Goal: Find specific page/section

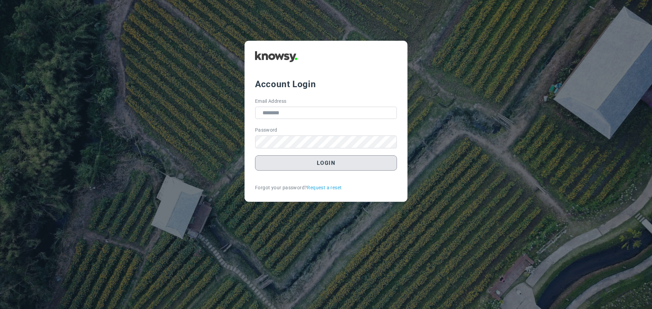
type input "**********"
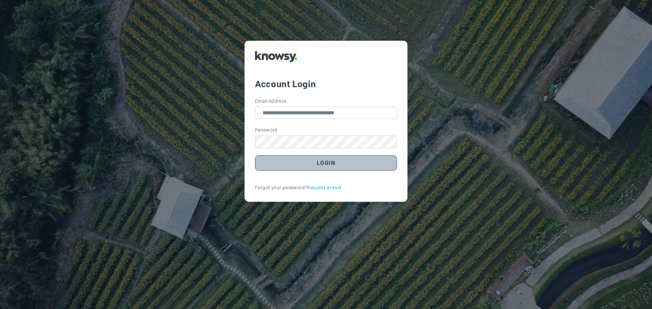
click at [325, 164] on button "Login" at bounding box center [326, 163] width 142 height 15
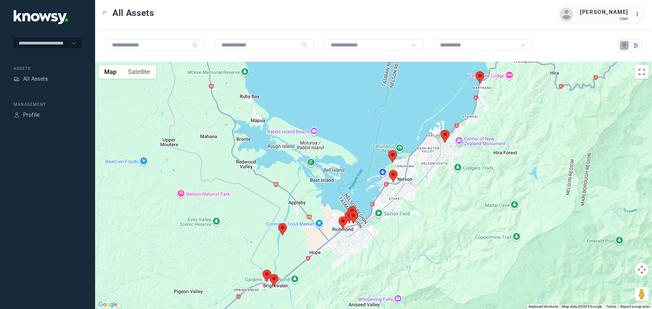
click at [389, 170] on area at bounding box center [389, 170] width 0 height 0
click at [415, 133] on button "Close" at bounding box center [410, 138] width 16 height 16
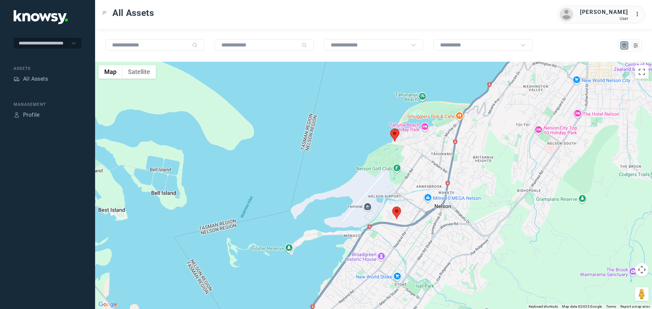
drag, startPoint x: 385, startPoint y: 109, endPoint x: 398, endPoint y: 199, distance: 91.3
click at [398, 199] on div at bounding box center [373, 186] width 557 height 248
click at [390, 129] on area at bounding box center [390, 129] width 0 height 0
click at [414, 92] on button "Close" at bounding box center [410, 97] width 16 height 16
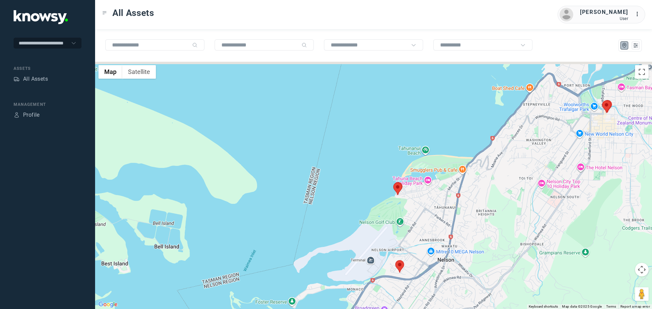
drag, startPoint x: 402, startPoint y: 141, endPoint x: 405, endPoint y: 199, distance: 58.5
click at [405, 199] on div at bounding box center [373, 186] width 557 height 248
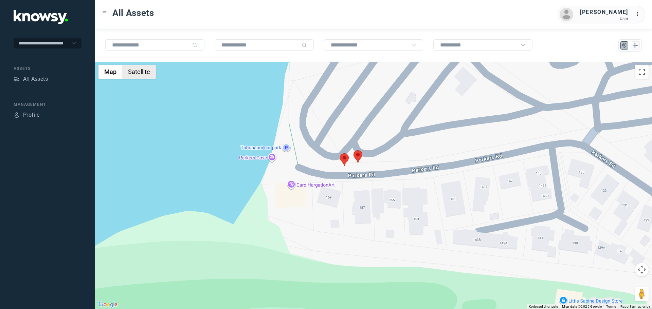
click at [142, 71] on button "Satellite" at bounding box center [139, 72] width 34 height 14
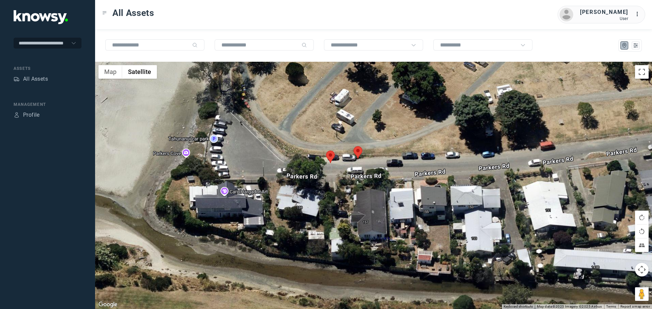
click at [354, 146] on area at bounding box center [354, 146] width 0 height 0
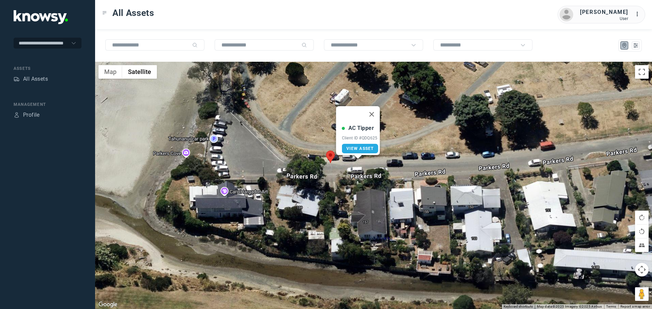
click at [326, 151] on area at bounding box center [326, 151] width 0 height 0
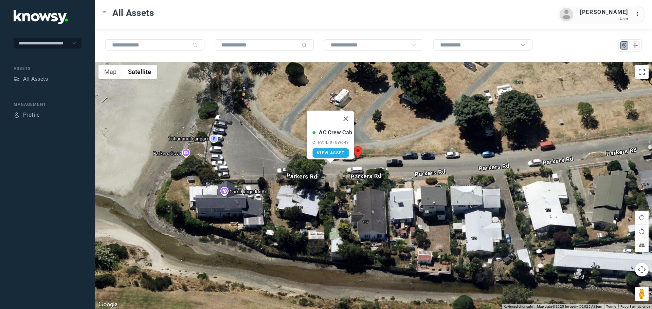
click at [354, 146] on area at bounding box center [354, 146] width 0 height 0
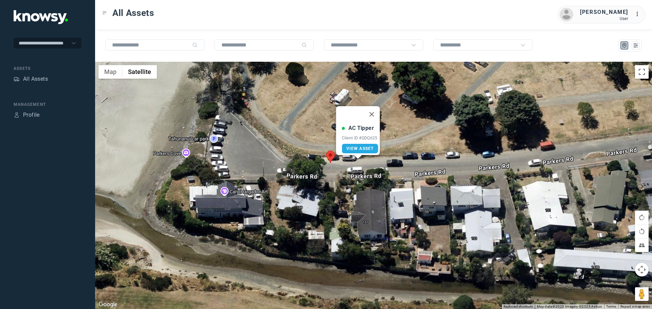
click at [376, 106] on button "Close" at bounding box center [372, 114] width 16 height 16
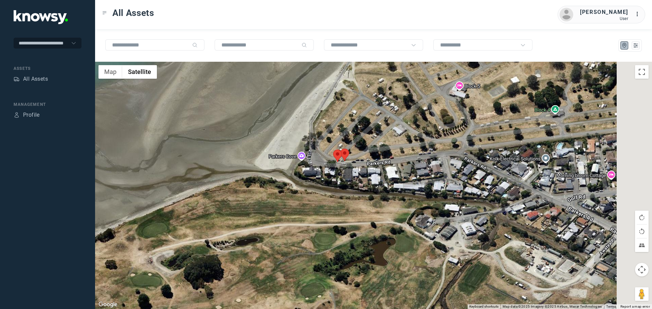
drag, startPoint x: 484, startPoint y: 198, endPoint x: 401, endPoint y: 189, distance: 83.0
click at [401, 189] on div at bounding box center [373, 186] width 557 height 248
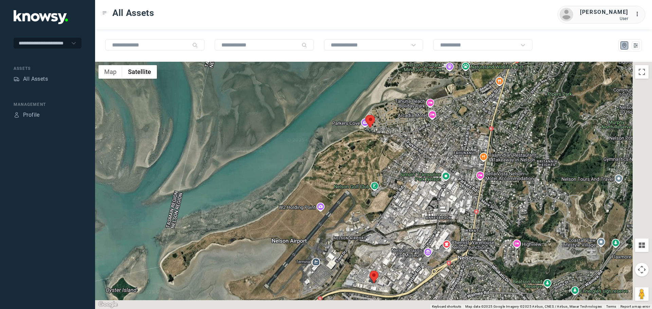
drag, startPoint x: 471, startPoint y: 214, endPoint x: 395, endPoint y: 133, distance: 111.5
click at [395, 133] on div at bounding box center [373, 186] width 557 height 248
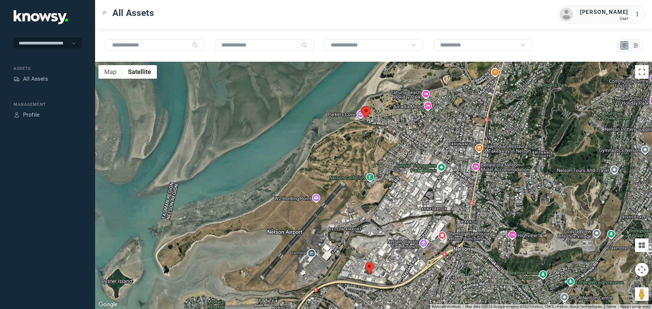
click at [365, 262] on area at bounding box center [365, 262] width 0 height 0
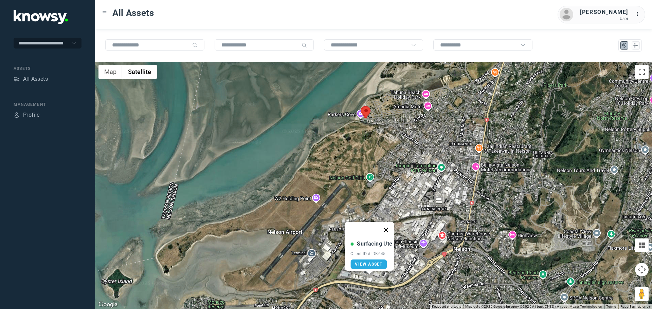
click at [390, 224] on button "Close" at bounding box center [386, 230] width 16 height 16
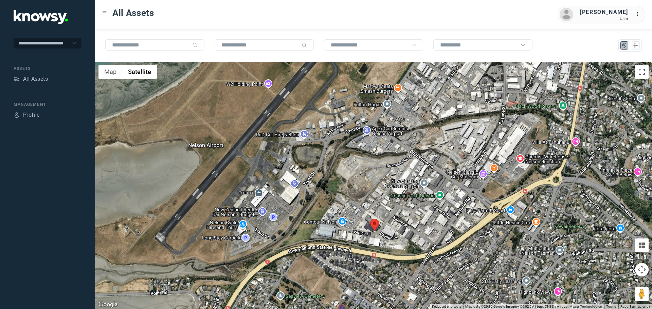
drag, startPoint x: 388, startPoint y: 197, endPoint x: 389, endPoint y: 165, distance: 31.6
click at [389, 165] on div at bounding box center [373, 186] width 557 height 248
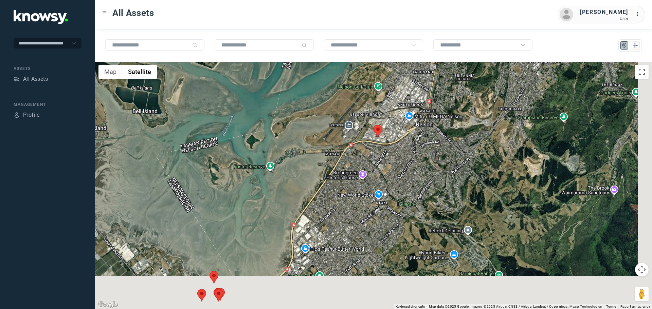
drag, startPoint x: 409, startPoint y: 233, endPoint x: 383, endPoint y: 165, distance: 71.9
click at [383, 165] on div at bounding box center [373, 186] width 557 height 248
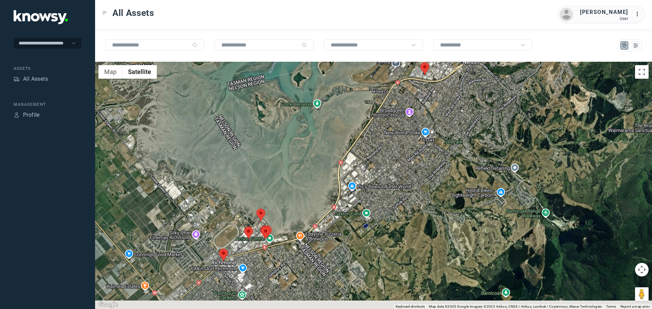
drag, startPoint x: 228, startPoint y: 272, endPoint x: 278, endPoint y: 217, distance: 74.8
click at [278, 217] on div at bounding box center [373, 186] width 557 height 248
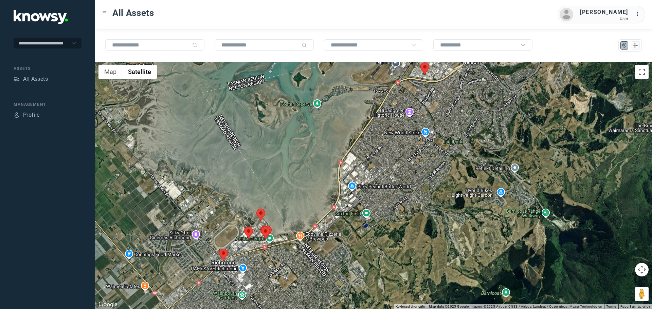
click at [219, 249] on area at bounding box center [219, 249] width 0 height 0
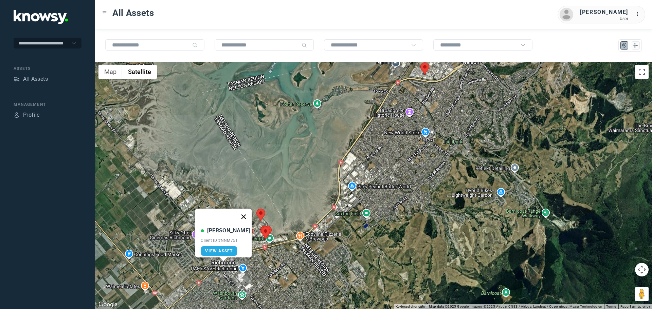
click at [239, 214] on button "Close" at bounding box center [244, 217] width 16 height 16
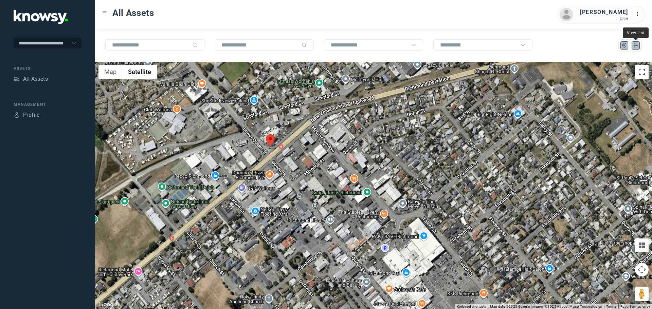
click at [638, 45] on icon "List" at bounding box center [636, 45] width 6 height 6
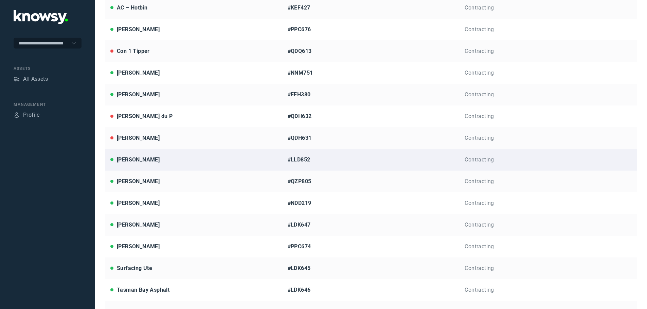
scroll to position [152, 0]
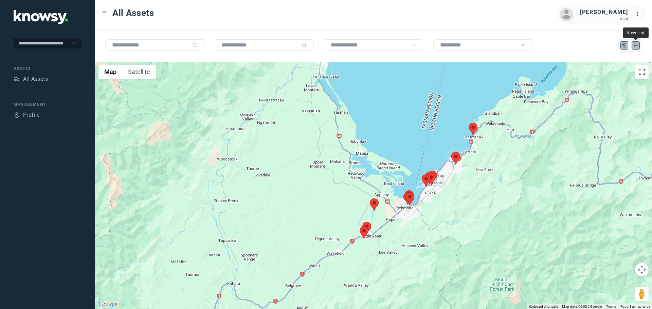
click at [635, 44] on icon "List" at bounding box center [636, 46] width 4 height 4
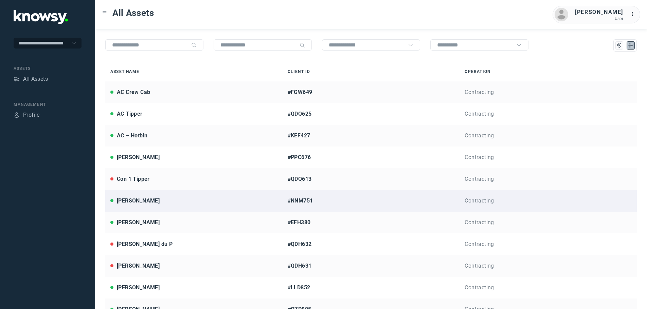
click at [141, 200] on div "[PERSON_NAME]" at bounding box center [138, 201] width 43 height 8
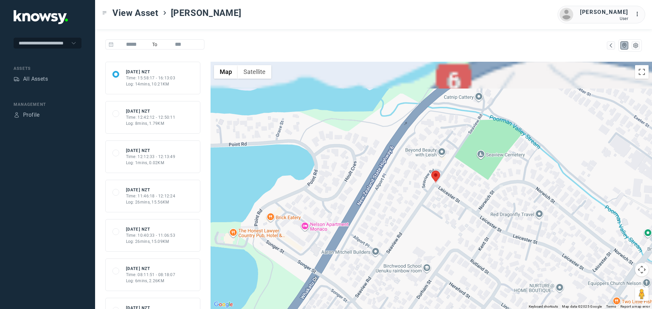
drag, startPoint x: 459, startPoint y: 87, endPoint x: 461, endPoint y: 237, distance: 149.8
click at [461, 237] on div at bounding box center [432, 186] width 442 height 248
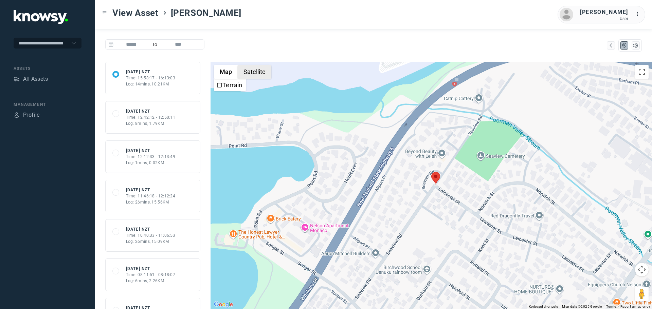
click at [259, 71] on button "Satellite" at bounding box center [255, 72] width 34 height 14
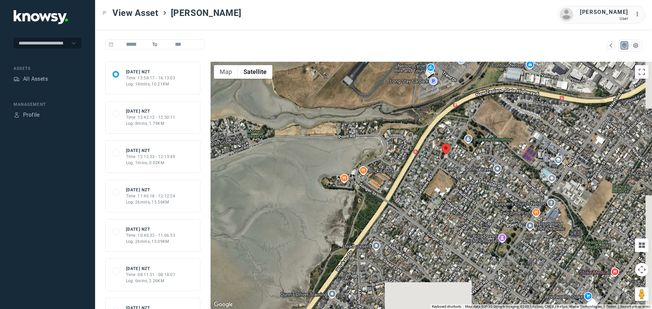
drag, startPoint x: 614, startPoint y: 221, endPoint x: 536, endPoint y: 186, distance: 85.3
click at [536, 186] on div at bounding box center [432, 186] width 442 height 248
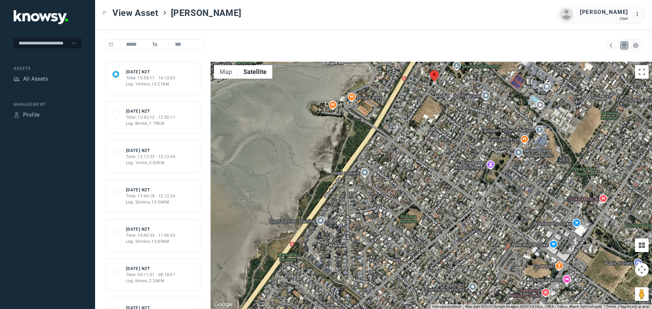
drag, startPoint x: 523, startPoint y: 236, endPoint x: 506, endPoint y: 191, distance: 48.0
click at [506, 191] on div at bounding box center [432, 186] width 442 height 248
